Goal: Use online tool/utility: Utilize a website feature to perform a specific function

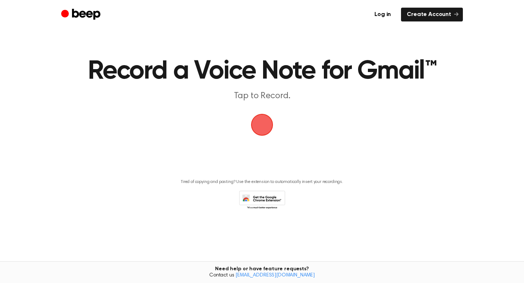
click at [264, 122] on span "button" at bounding box center [262, 125] width 26 height 26
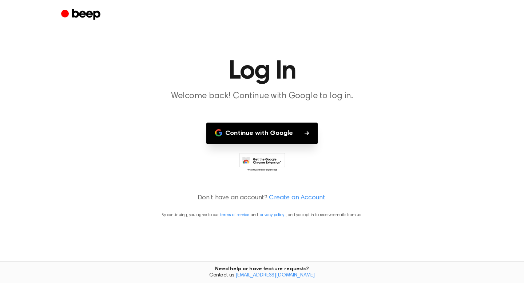
click at [260, 131] on button "Continue with Google" at bounding box center [261, 133] width 111 height 21
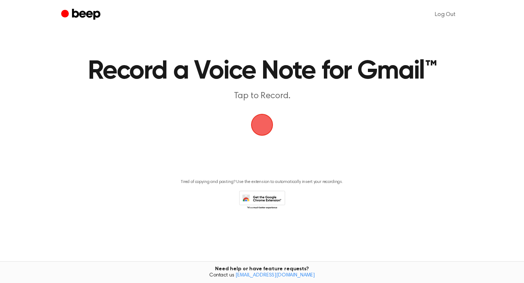
click at [262, 121] on span "button" at bounding box center [262, 125] width 38 height 38
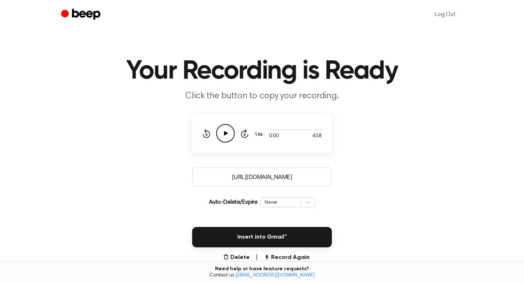
click at [229, 131] on icon "Play Audio" at bounding box center [225, 133] width 19 height 19
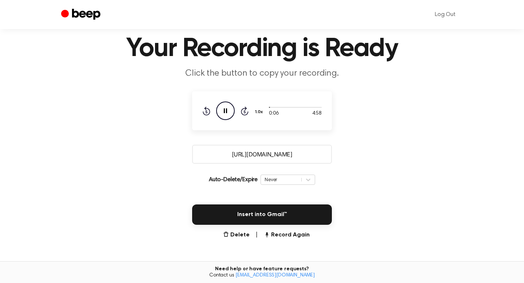
scroll to position [23, 0]
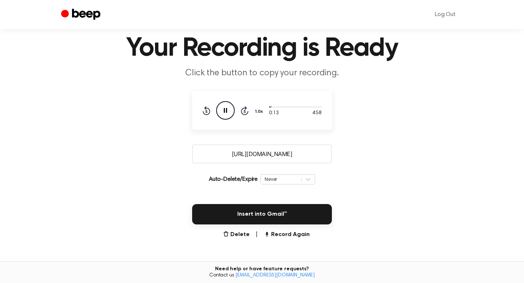
click at [223, 109] on icon "Pause Audio" at bounding box center [225, 110] width 19 height 19
click at [279, 231] on button "Record Again" at bounding box center [287, 234] width 46 height 9
